Goal: Information Seeking & Learning: Learn about a topic

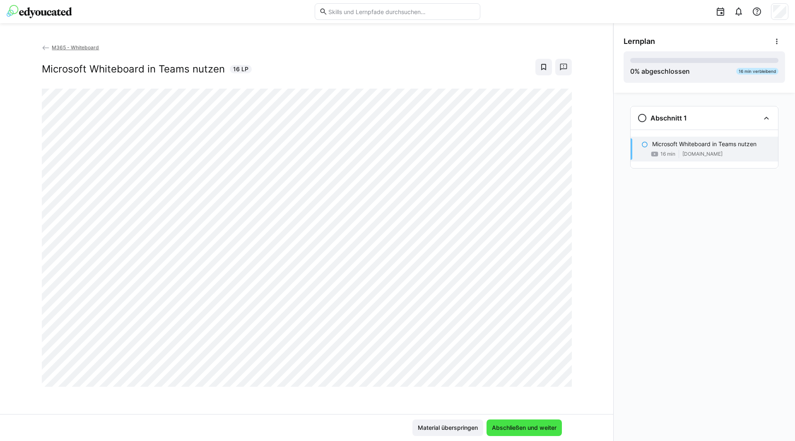
click at [524, 429] on span "Abschließen und weiter" at bounding box center [524, 428] width 67 height 8
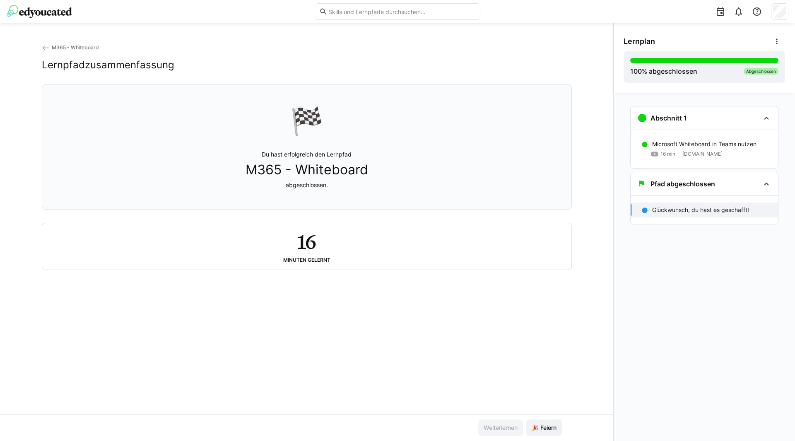
click at [36, 13] on img at bounding box center [39, 11] width 65 height 13
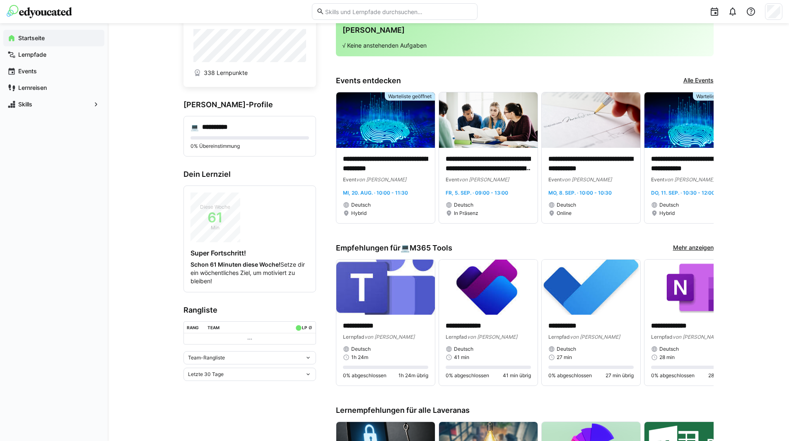
scroll to position [41, 0]
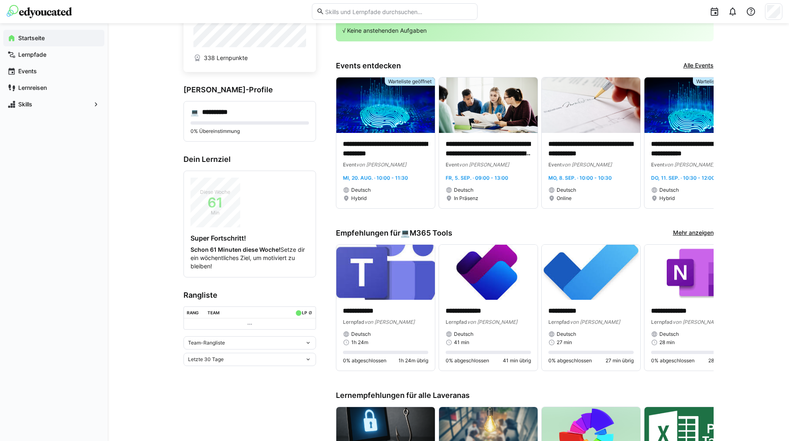
click at [703, 65] on link "Alle Events" at bounding box center [698, 65] width 30 height 9
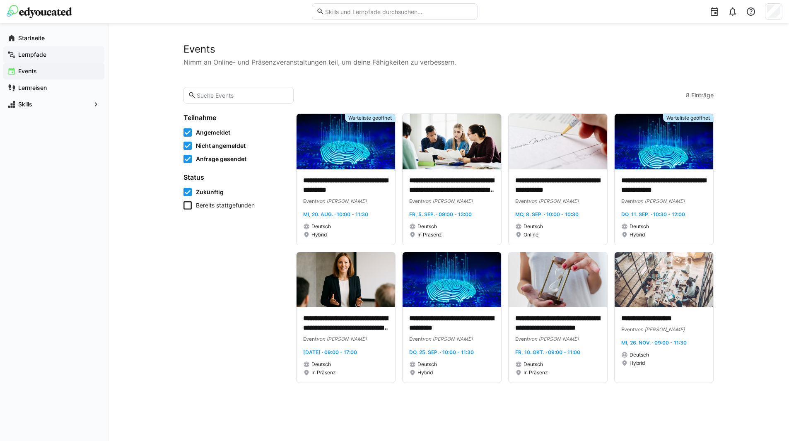
click at [0, 0] on app-navigation-label "Lernpfade" at bounding box center [0, 0] width 0 height 0
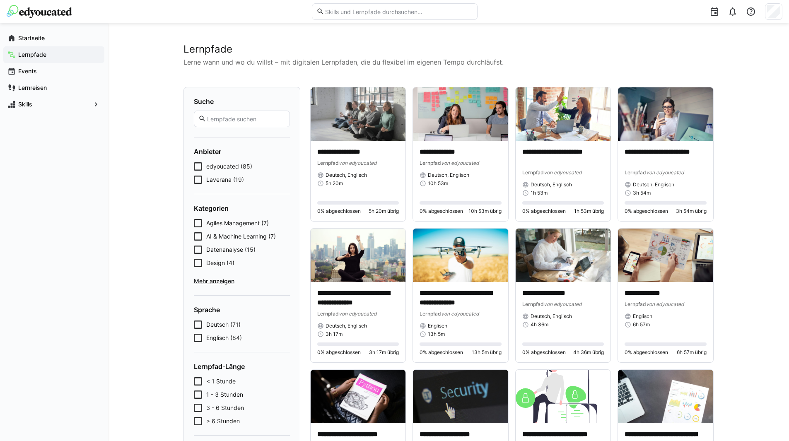
click at [196, 164] on icon at bounding box center [198, 166] width 8 height 8
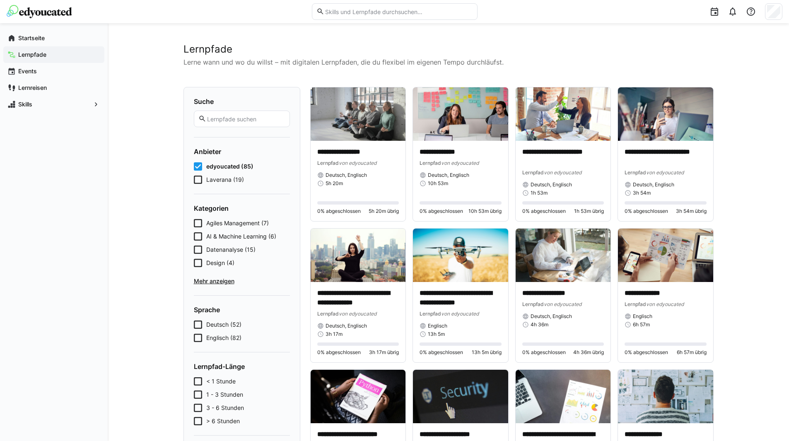
click at [198, 178] on icon at bounding box center [198, 180] width 8 height 8
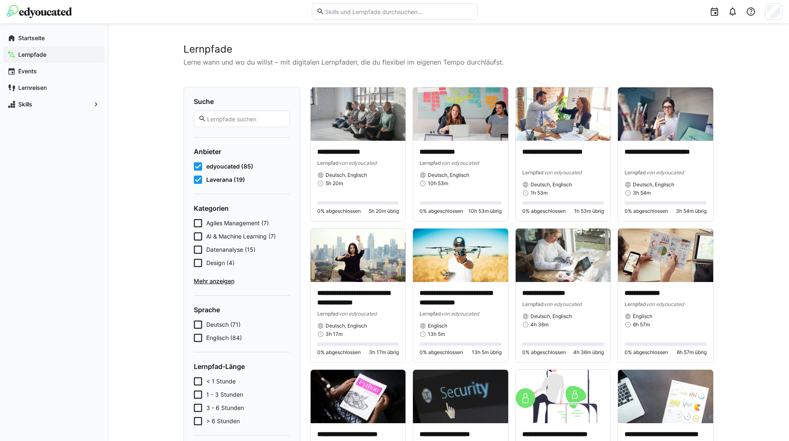
click at [197, 167] on icon at bounding box center [198, 166] width 8 height 8
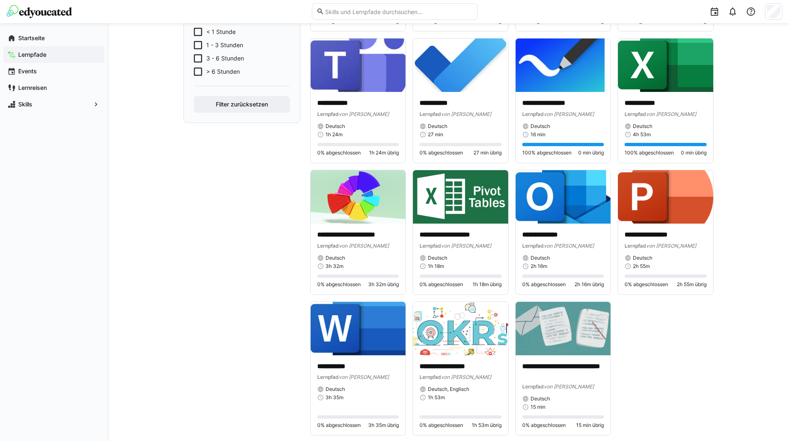
scroll to position [346, 0]
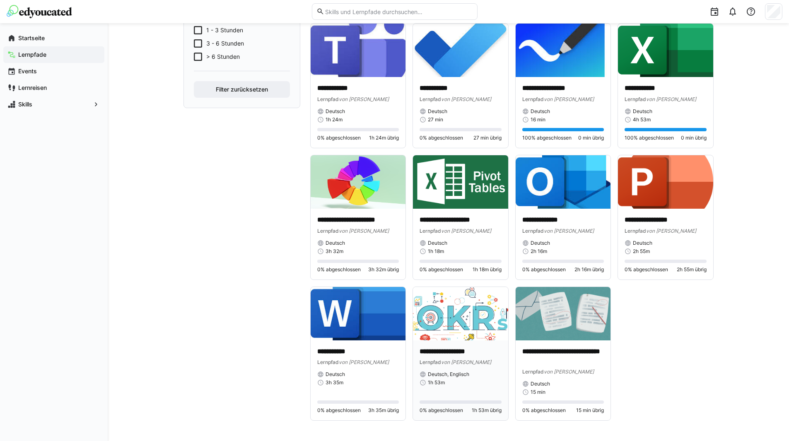
click at [463, 350] on p "**********" at bounding box center [461, 352] width 82 height 10
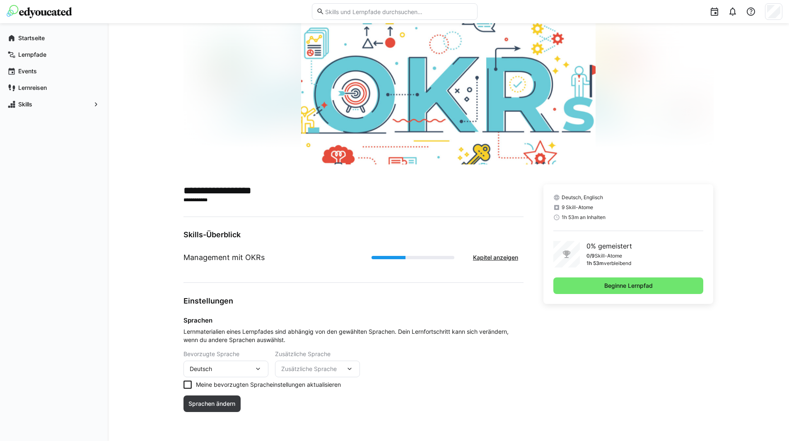
scroll to position [45, 0]
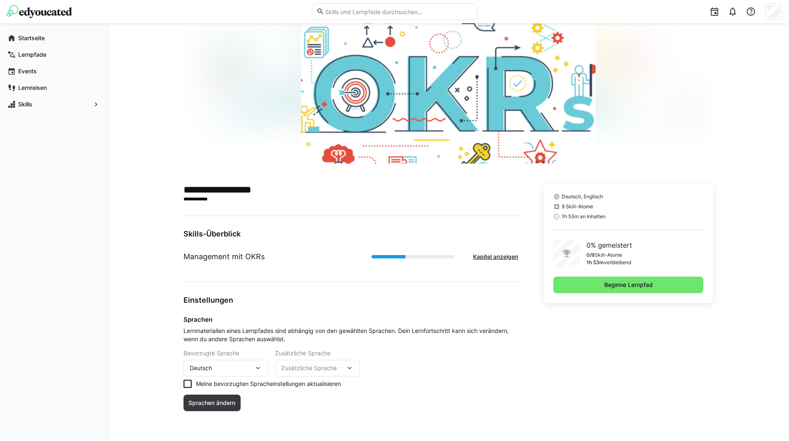
click at [377, 415] on div "Einstellungen Sprachen Lernmaterialien eines Lernpfades sind abhängig von den g…" at bounding box center [353, 358] width 340 height 126
click at [186, 381] on icon at bounding box center [187, 384] width 8 height 8
click at [489, 257] on span "Kapitel anzeigen" at bounding box center [496, 257] width 48 height 8
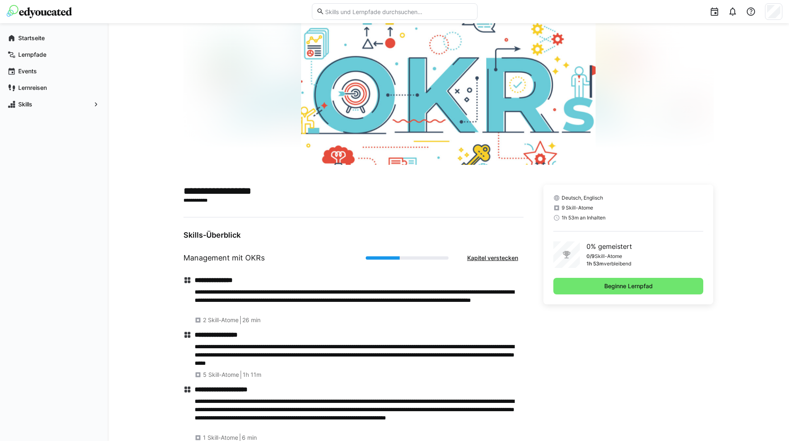
scroll to position [0, 0]
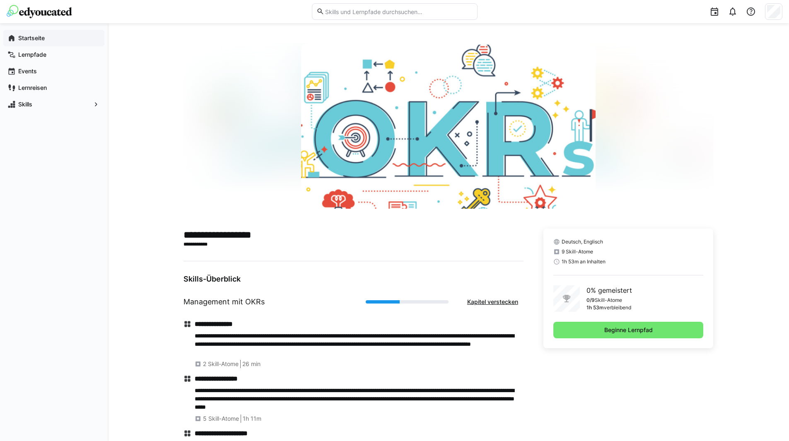
click at [0, 0] on app-navigation-label "Startseite" at bounding box center [0, 0] width 0 height 0
